Goal: Find specific page/section: Find specific page/section

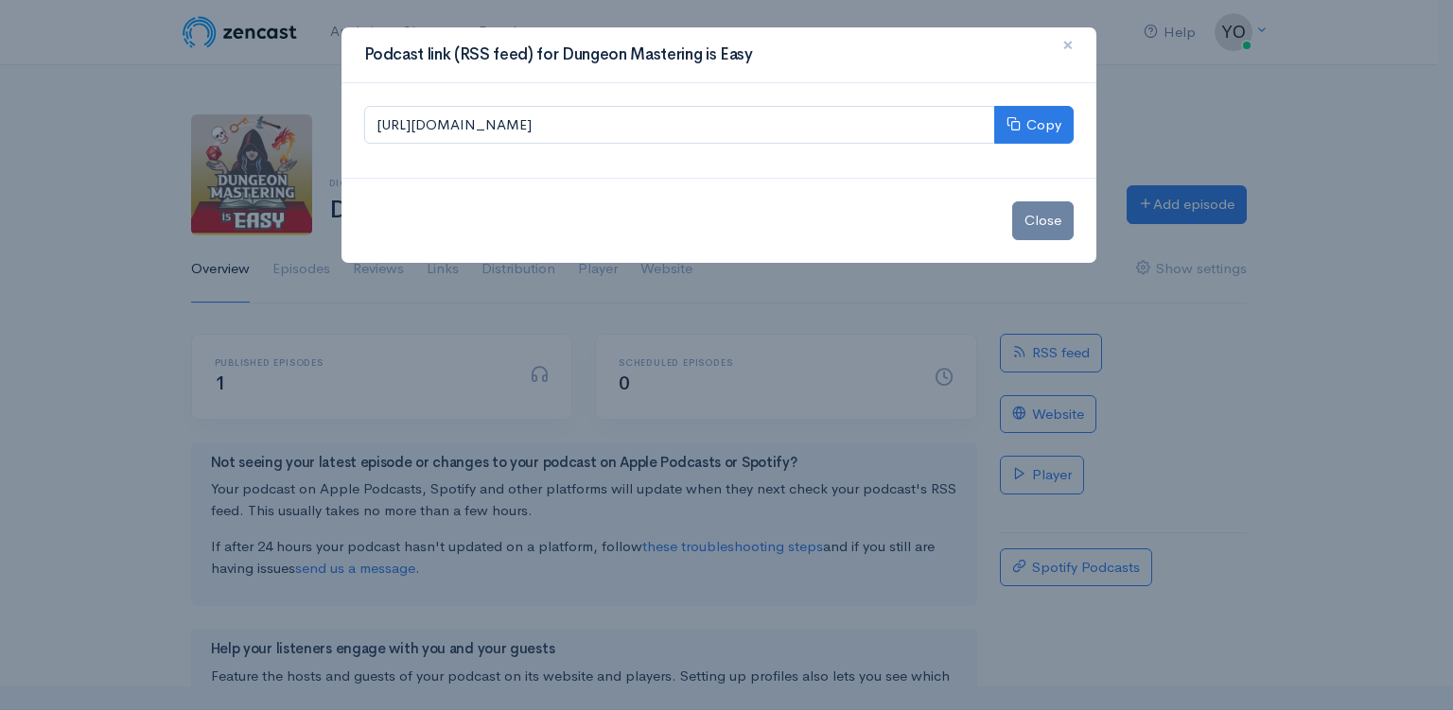
click at [1064, 44] on span "×" at bounding box center [1067, 44] width 11 height 27
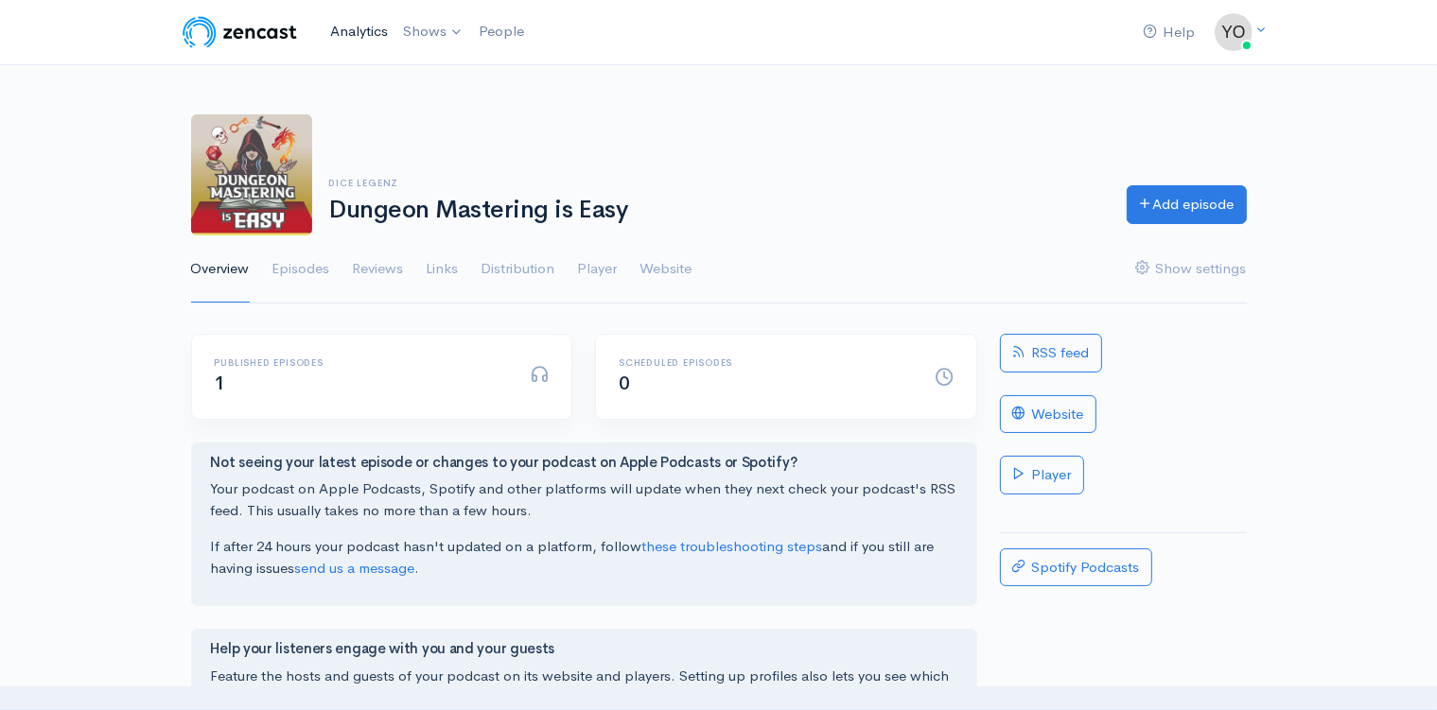
click at [361, 33] on link "Analytics" at bounding box center [359, 31] width 73 height 41
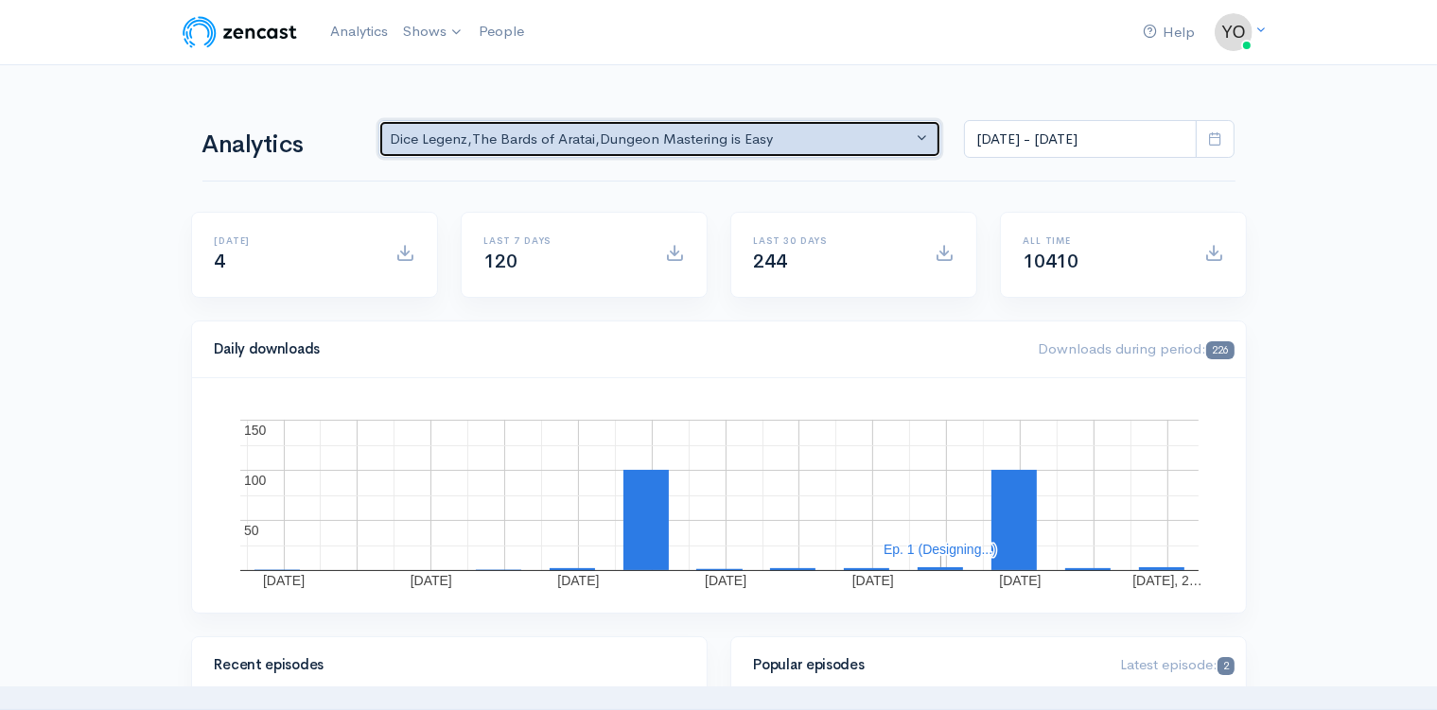
click at [914, 138] on button "Dice Legenz , The Bards of Aratai , Dungeon Mastering is Easy" at bounding box center [660, 139] width 564 height 39
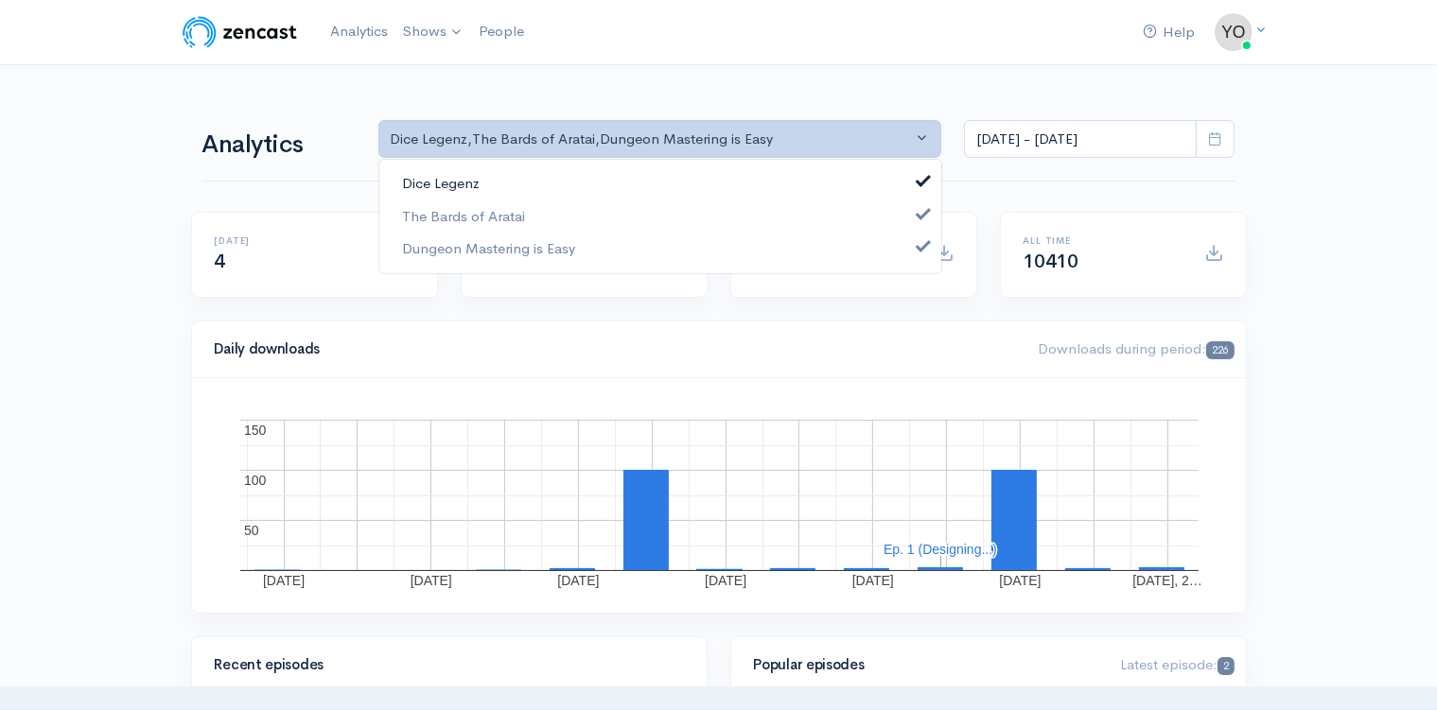
click at [920, 182] on span at bounding box center [924, 179] width 8 height 14
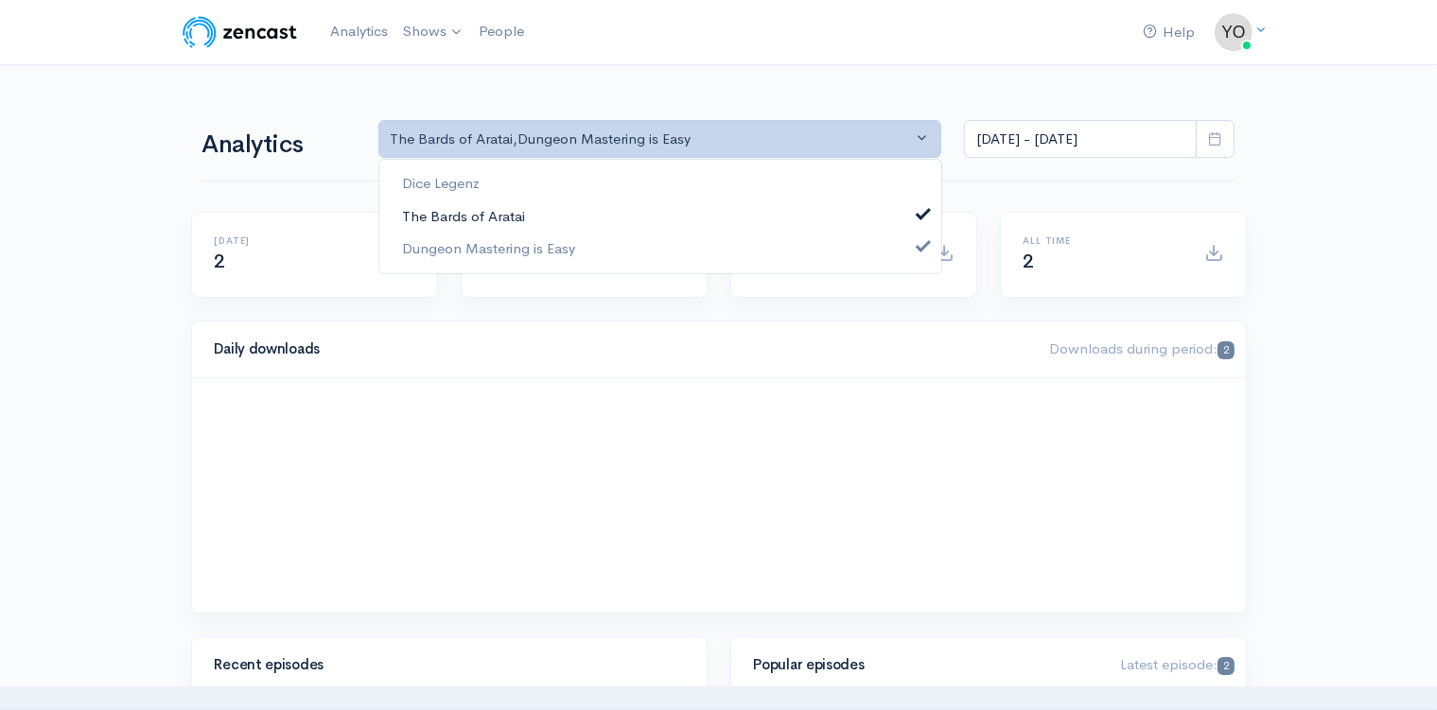
click at [919, 203] on link "The Bards of Aratai" at bounding box center [660, 216] width 562 height 33
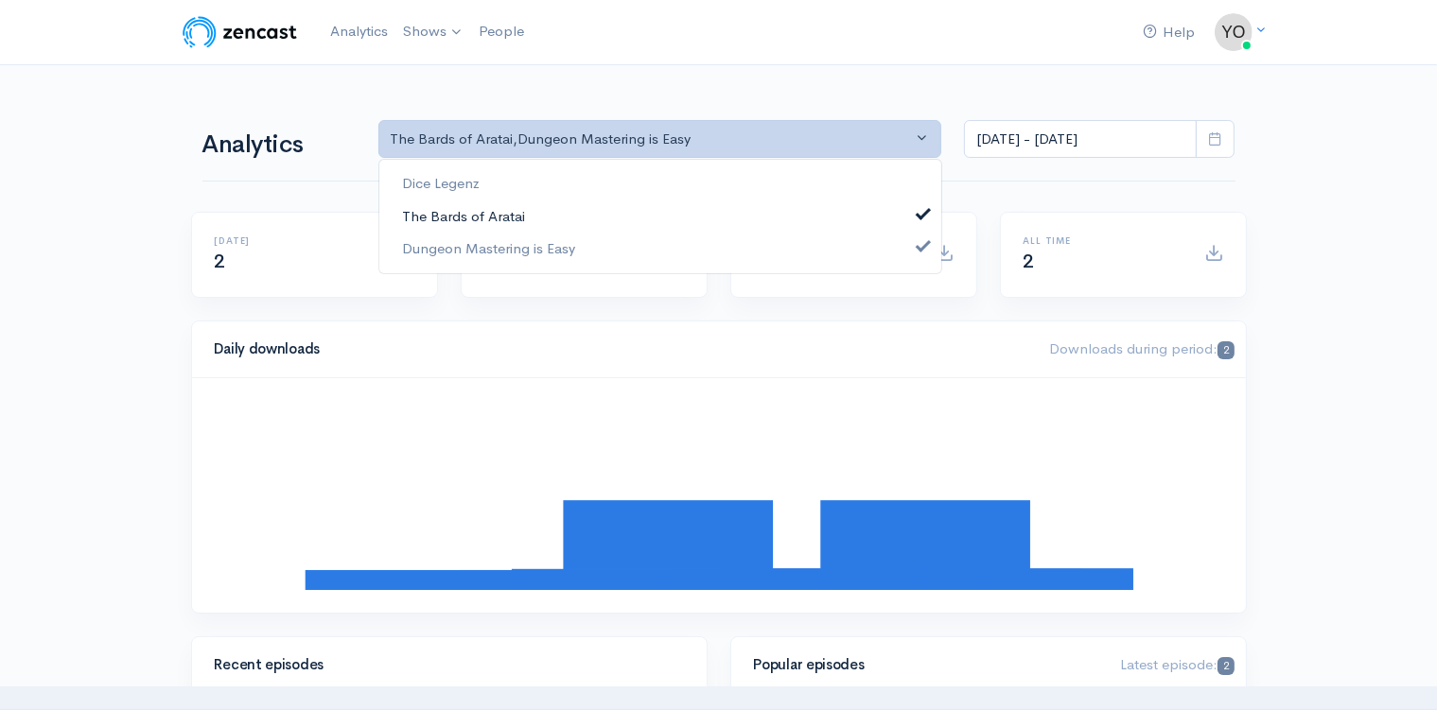
select select "15926"
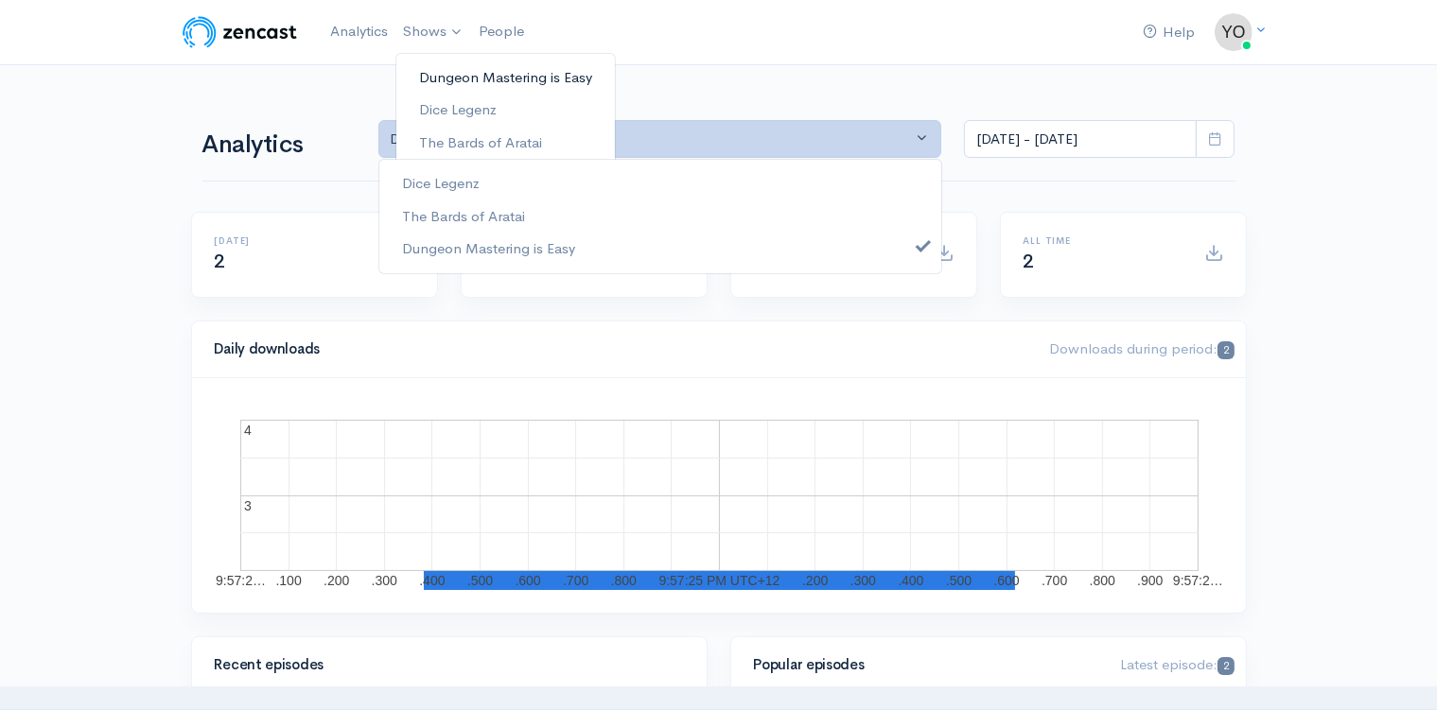
click at [449, 79] on link "Dungeon Mastering is Easy" at bounding box center [505, 77] width 219 height 33
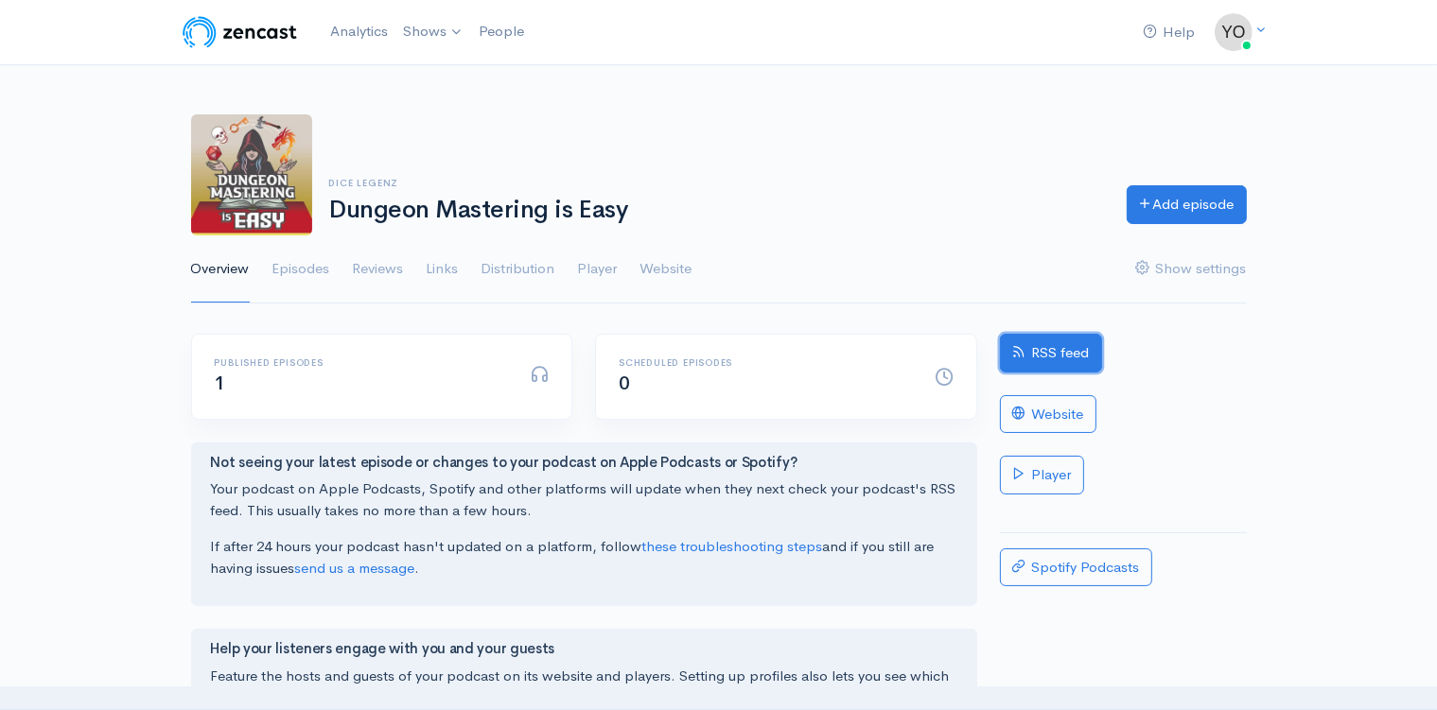
click at [1037, 355] on link "RSS feed" at bounding box center [1051, 353] width 102 height 39
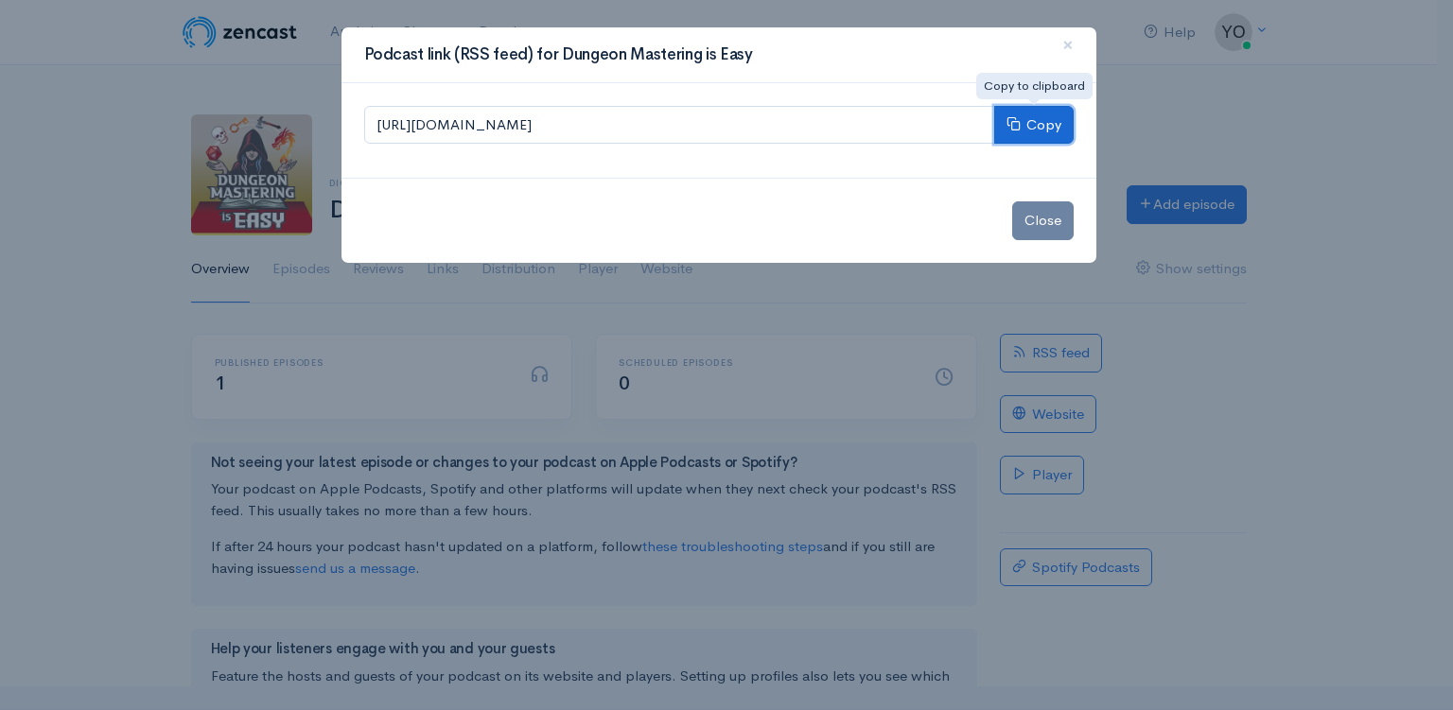
click at [1044, 127] on button "Copy" at bounding box center [1033, 125] width 79 height 39
click at [1042, 123] on button "Copy" at bounding box center [1033, 125] width 79 height 39
click at [1070, 41] on span "×" at bounding box center [1067, 44] width 11 height 27
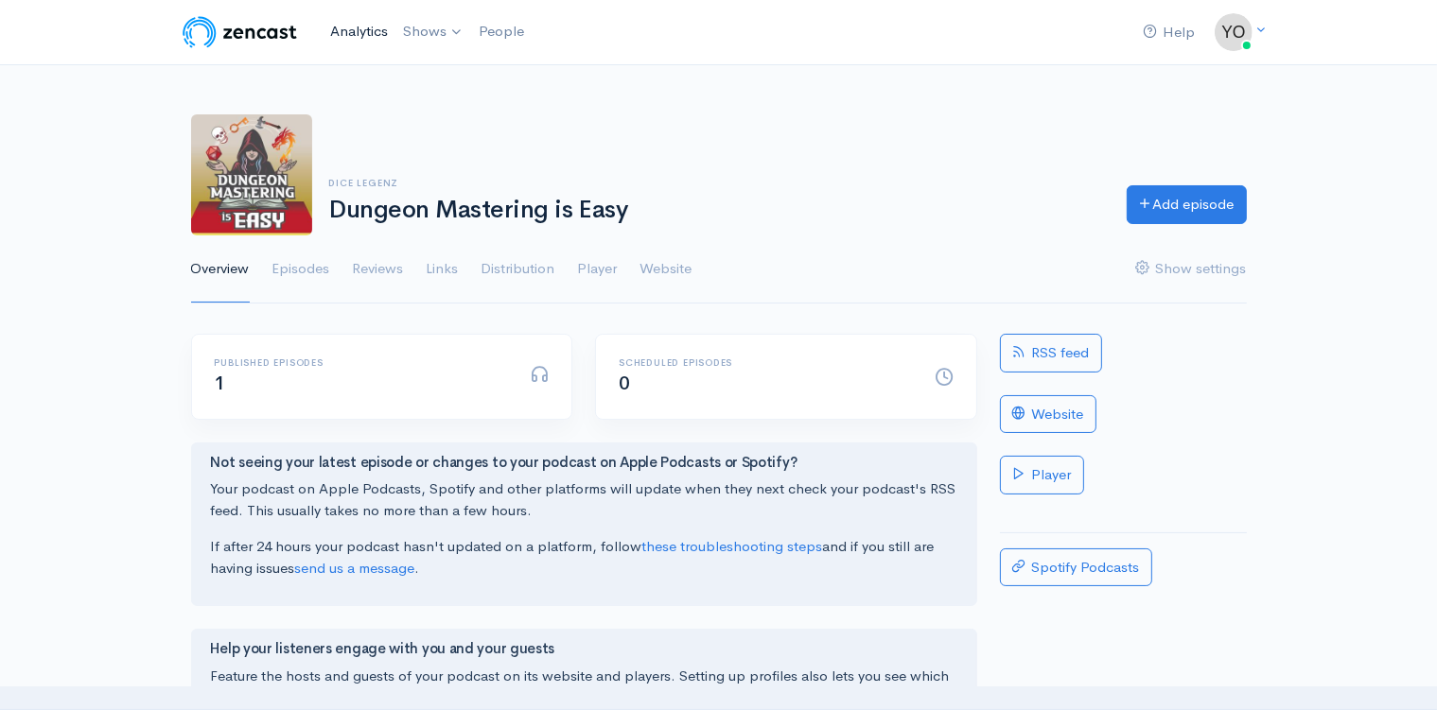
click at [370, 36] on link "Analytics" at bounding box center [359, 31] width 73 height 41
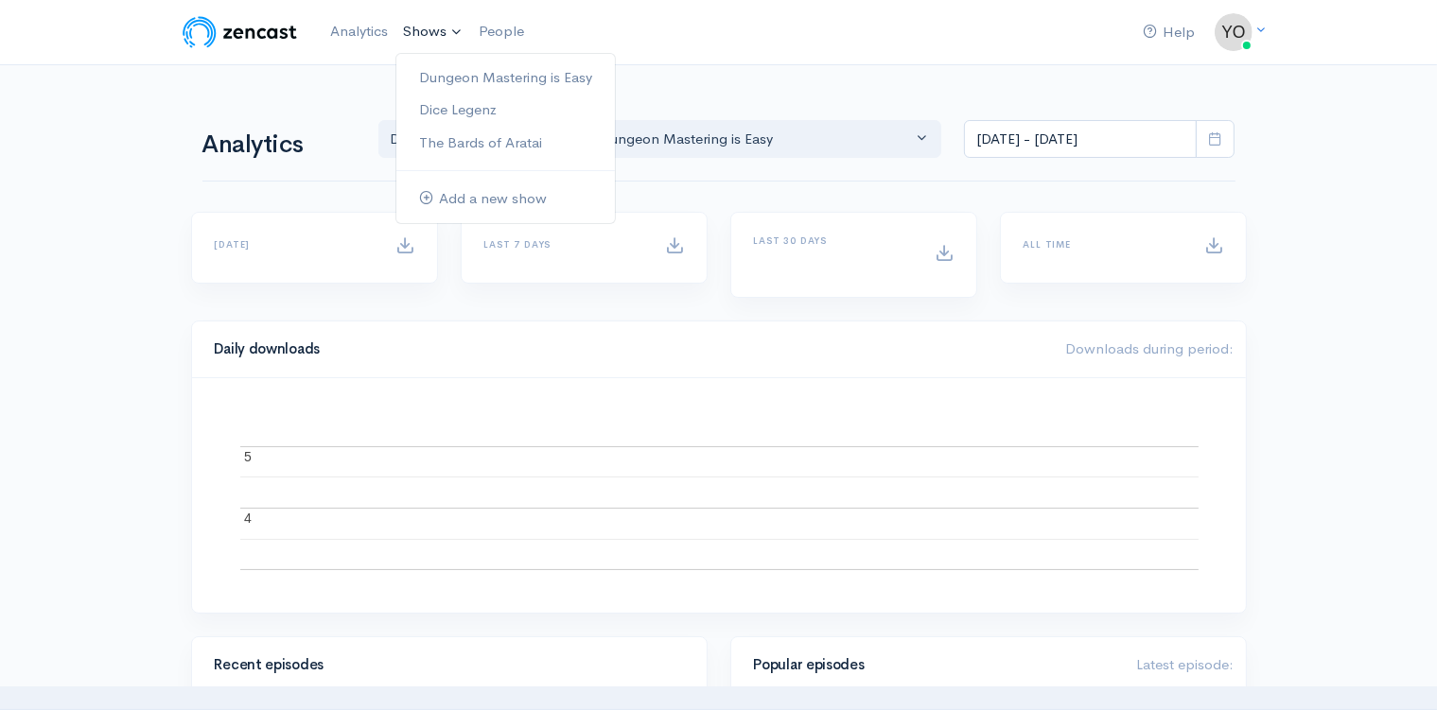
click at [458, 27] on link "Shows" at bounding box center [433, 32] width 76 height 42
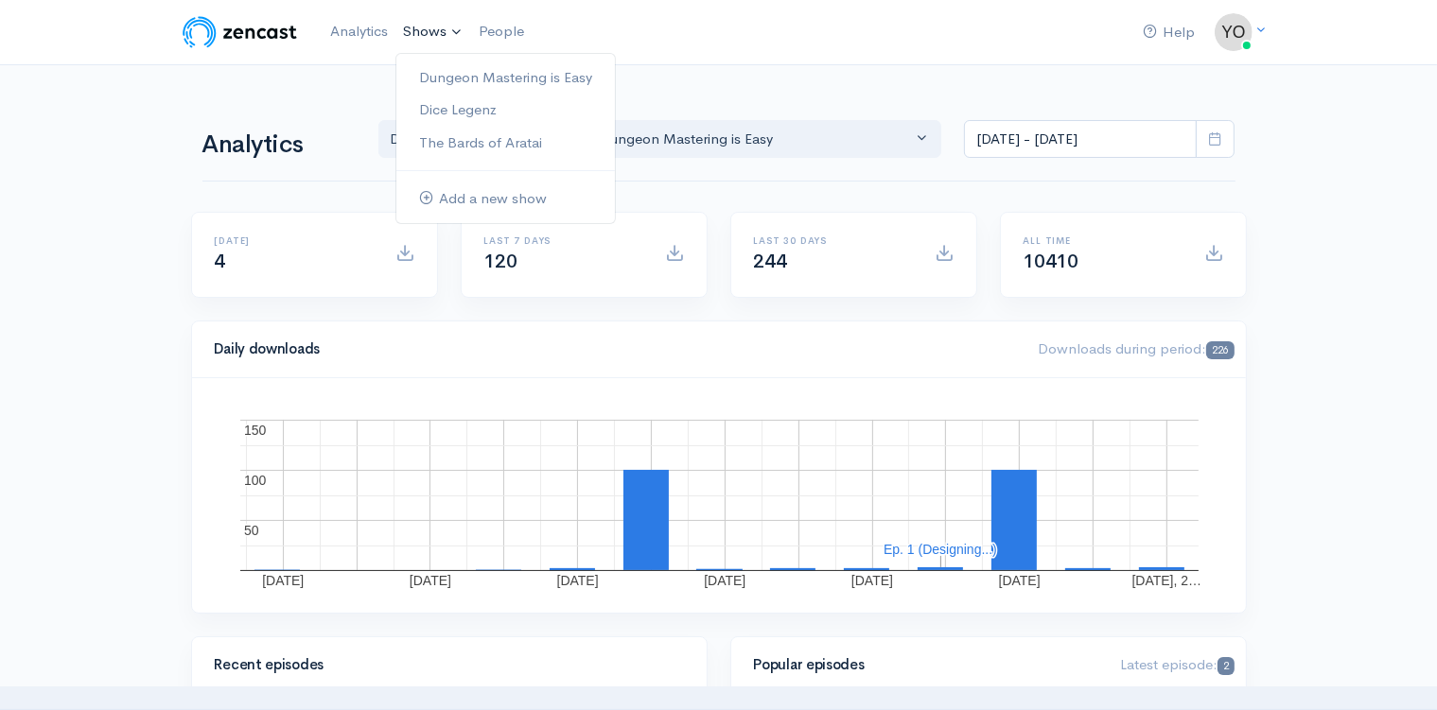
click at [721, 58] on nav "Help Notifications View all Your profile Team settings Default team Current Log…" at bounding box center [718, 32] width 1437 height 65
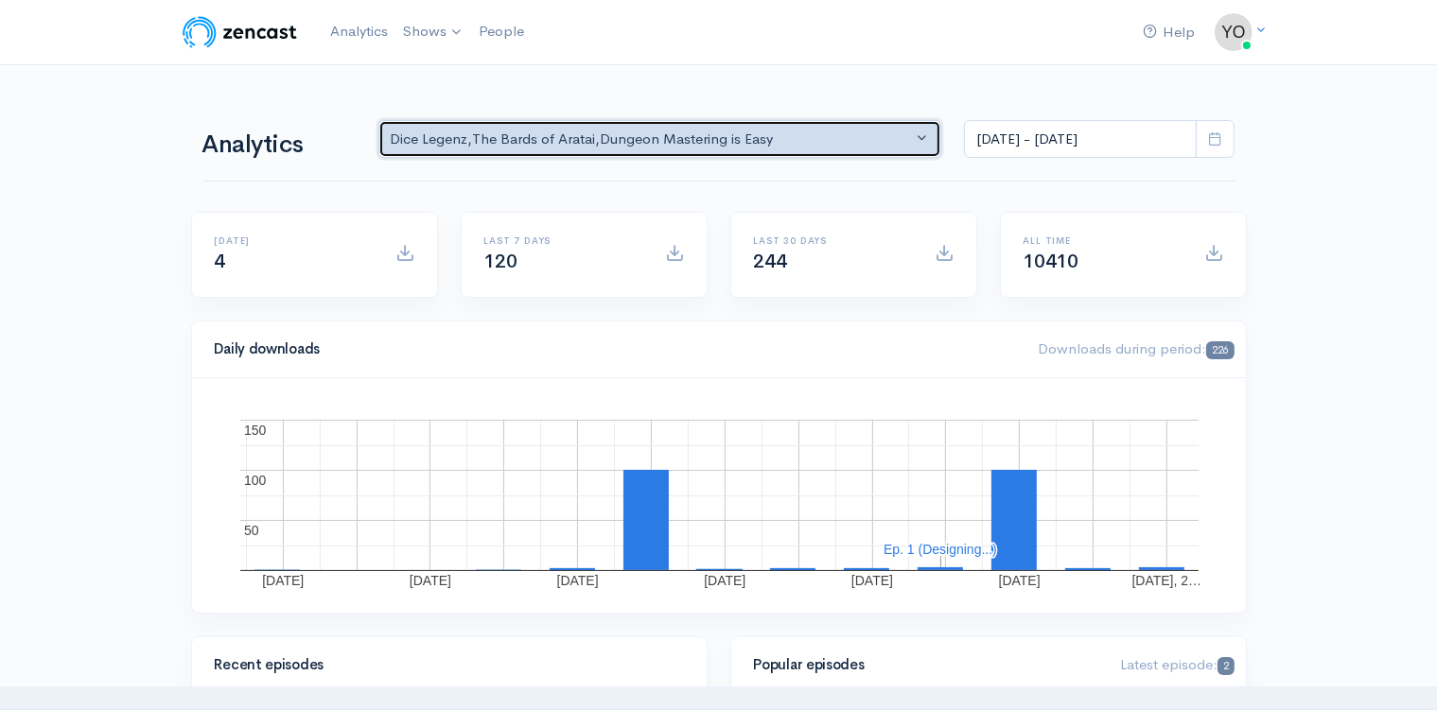
click at [927, 135] on button "Dice Legenz , The Bards of Aratai , Dungeon Mastering is Easy" at bounding box center [660, 139] width 564 height 39
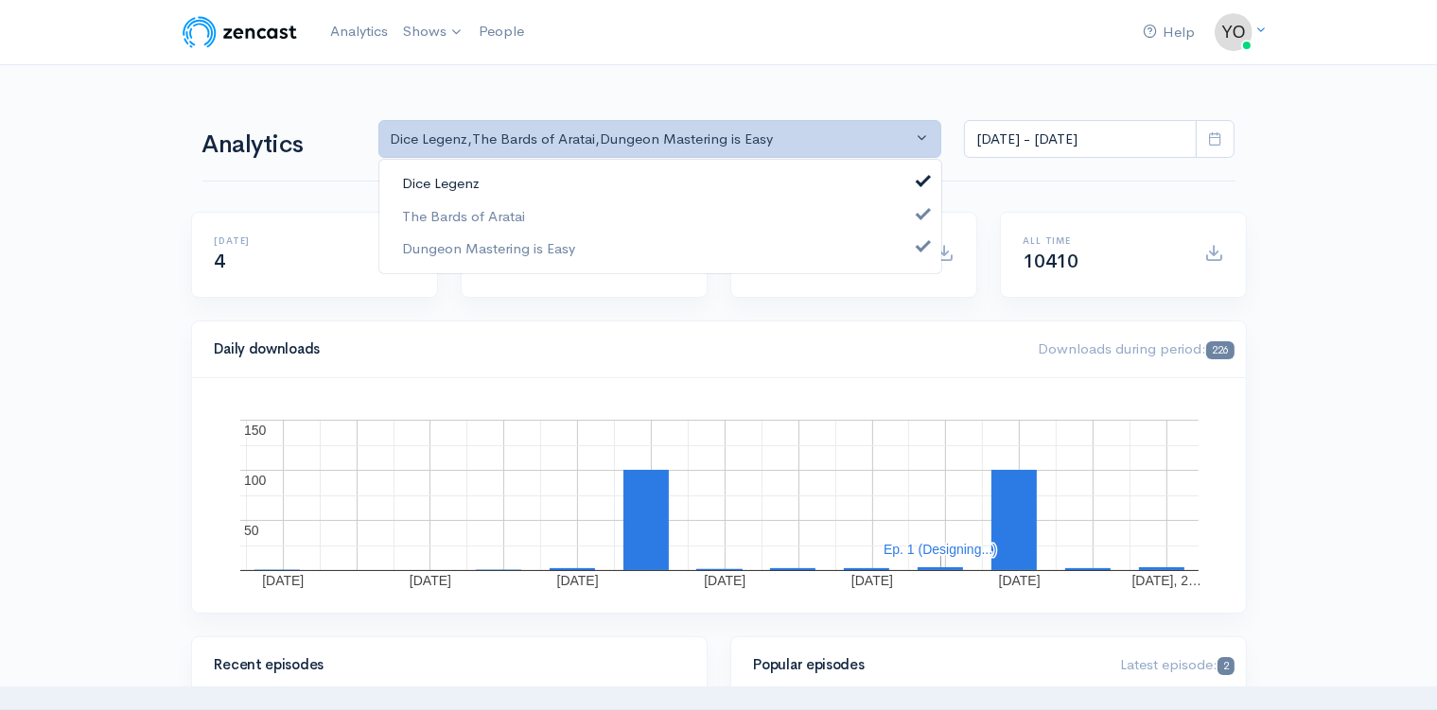
click at [921, 178] on span at bounding box center [924, 179] width 8 height 14
click at [916, 209] on link "The Bards of Aratai" at bounding box center [660, 216] width 562 height 33
select select "15926"
